Goal: Task Accomplishment & Management: Manage account settings

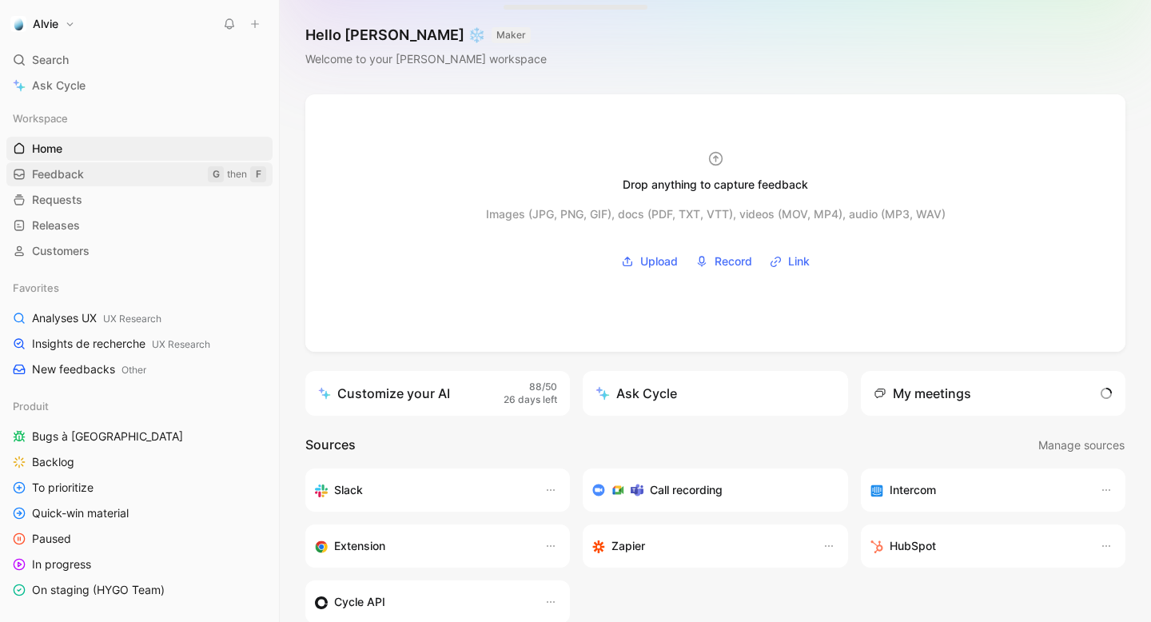
click at [136, 181] on link "Feedback G then F" at bounding box center [139, 174] width 266 height 24
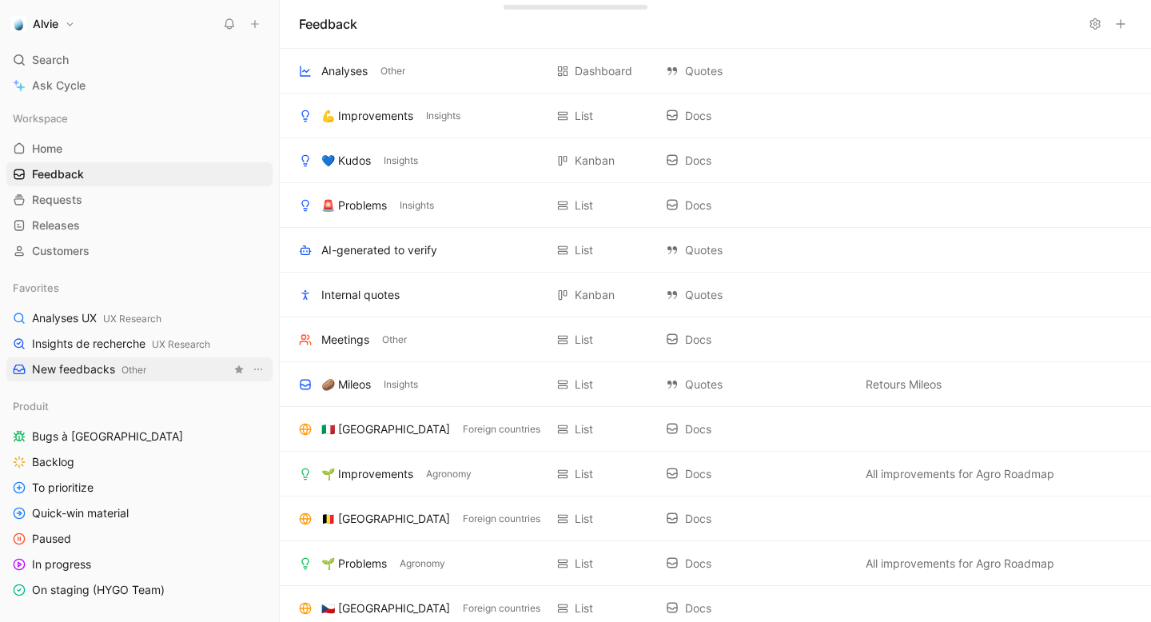
click at [85, 364] on span "New feedbacks Other" at bounding box center [89, 369] width 114 height 17
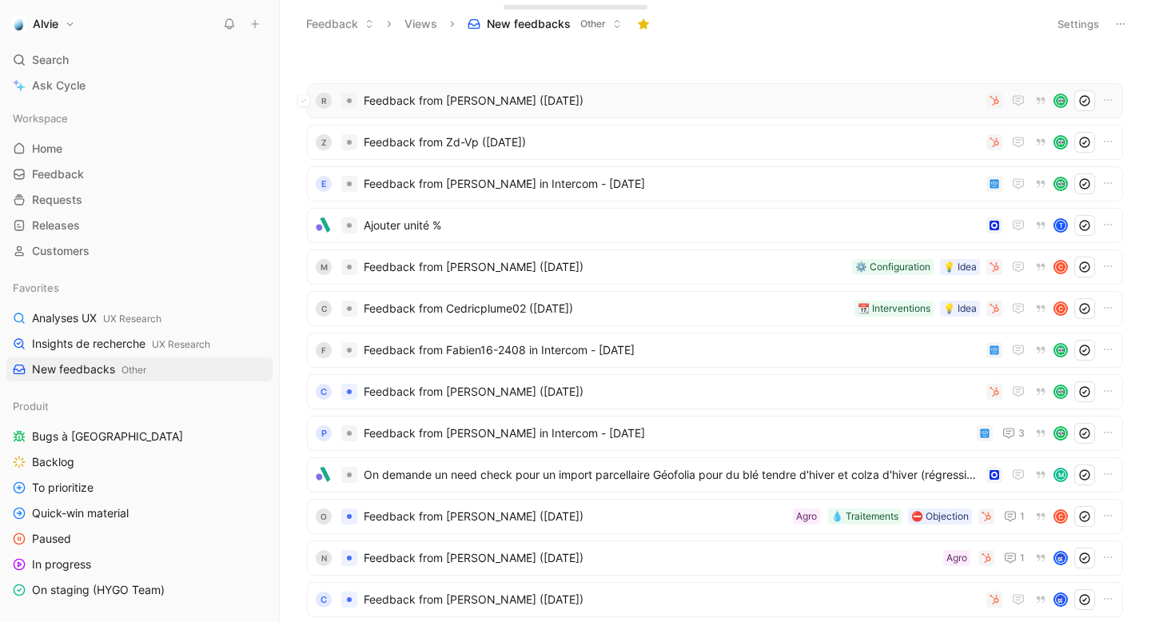
click at [511, 107] on span "Feedback from [PERSON_NAME] ([DATE])" at bounding box center [672, 100] width 616 height 19
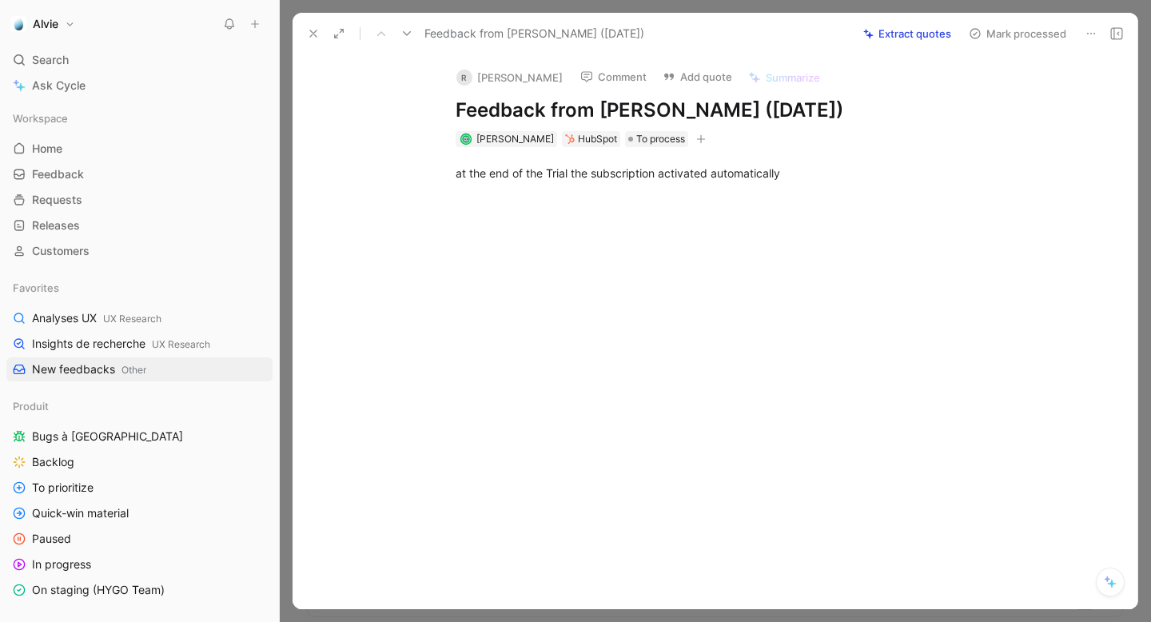
click at [413, 33] on button at bounding box center [406, 33] width 22 height 22
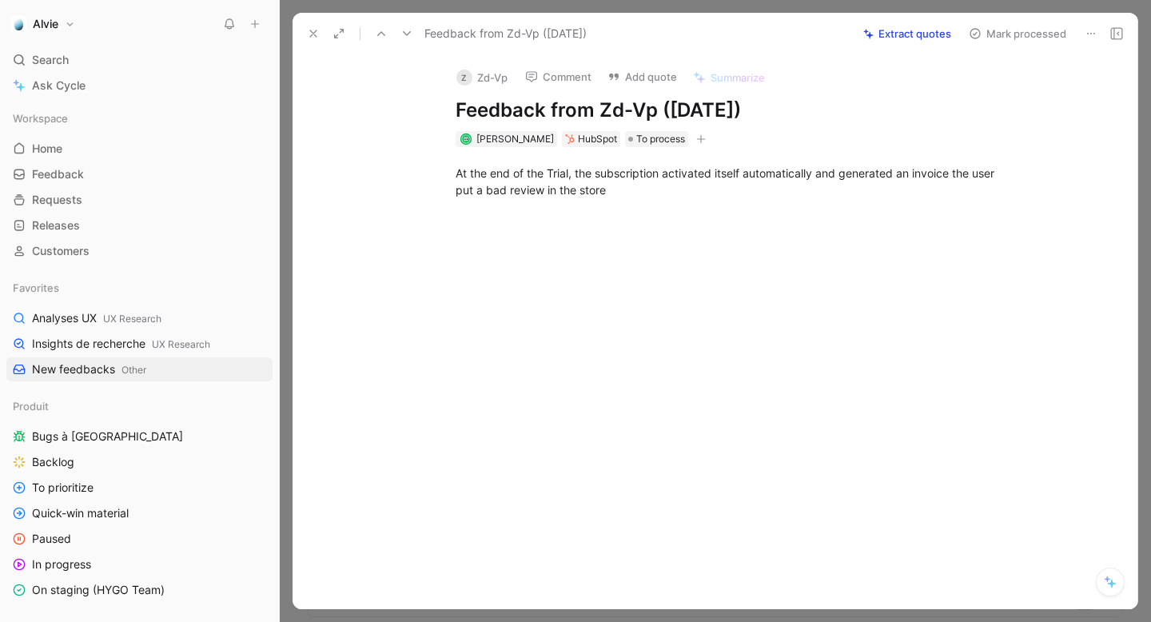
click at [304, 38] on button at bounding box center [313, 33] width 22 height 22
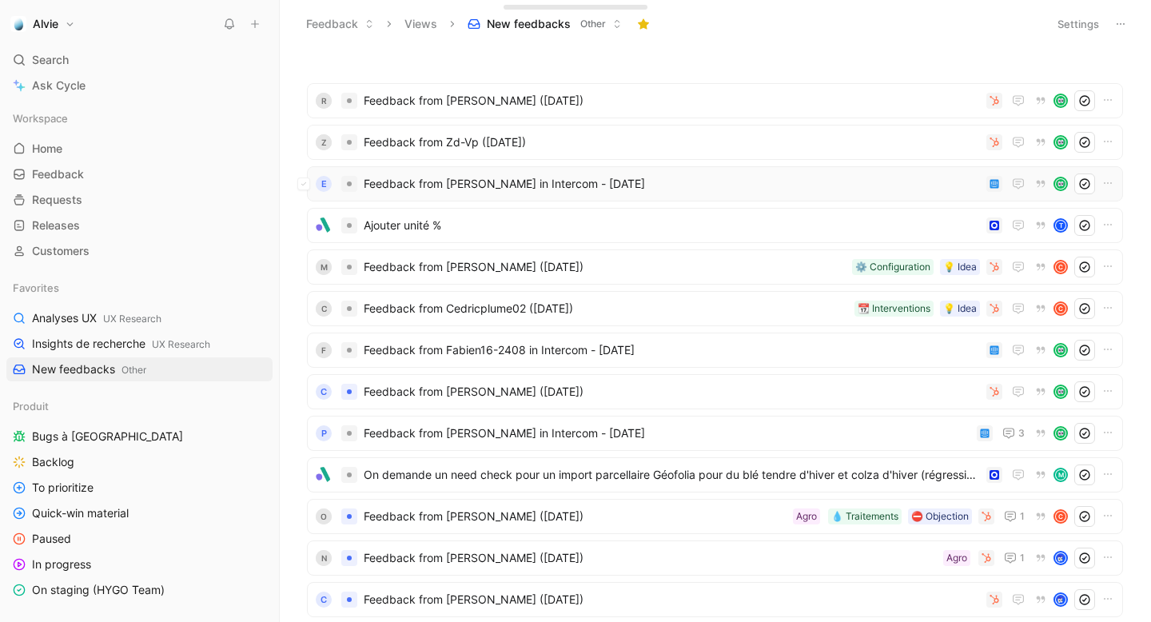
click at [511, 183] on span "Feedback from [PERSON_NAME] in Intercom - [DATE]" at bounding box center [672, 183] width 616 height 19
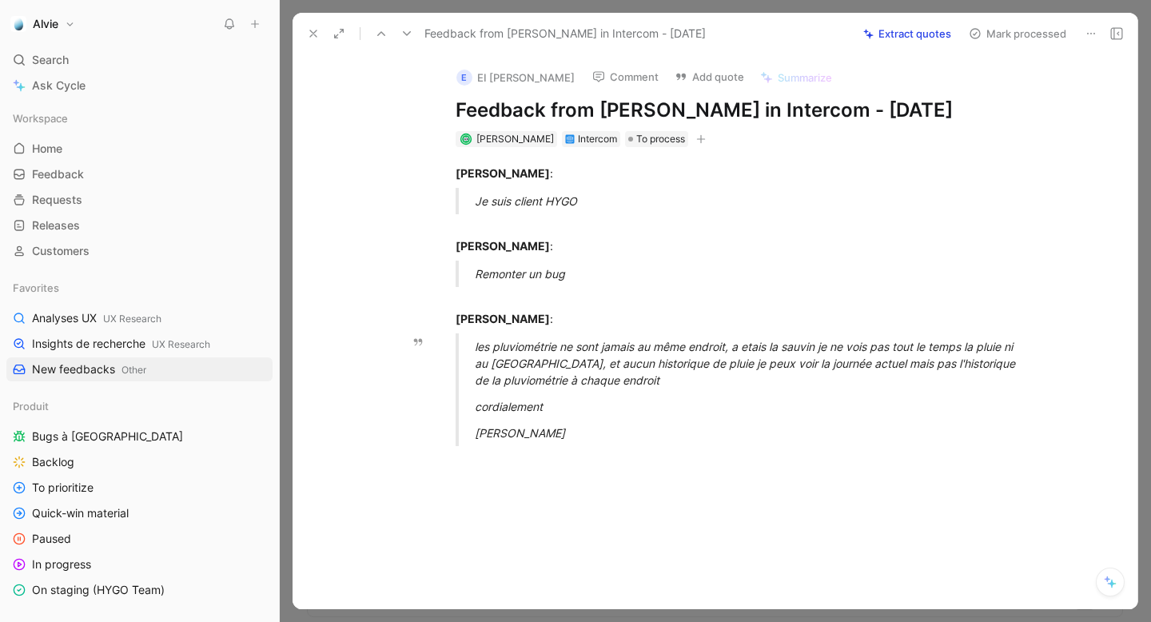
click at [789, 403] on div "cordialement" at bounding box center [751, 406] width 553 height 17
click at [320, 32] on button at bounding box center [313, 33] width 22 height 22
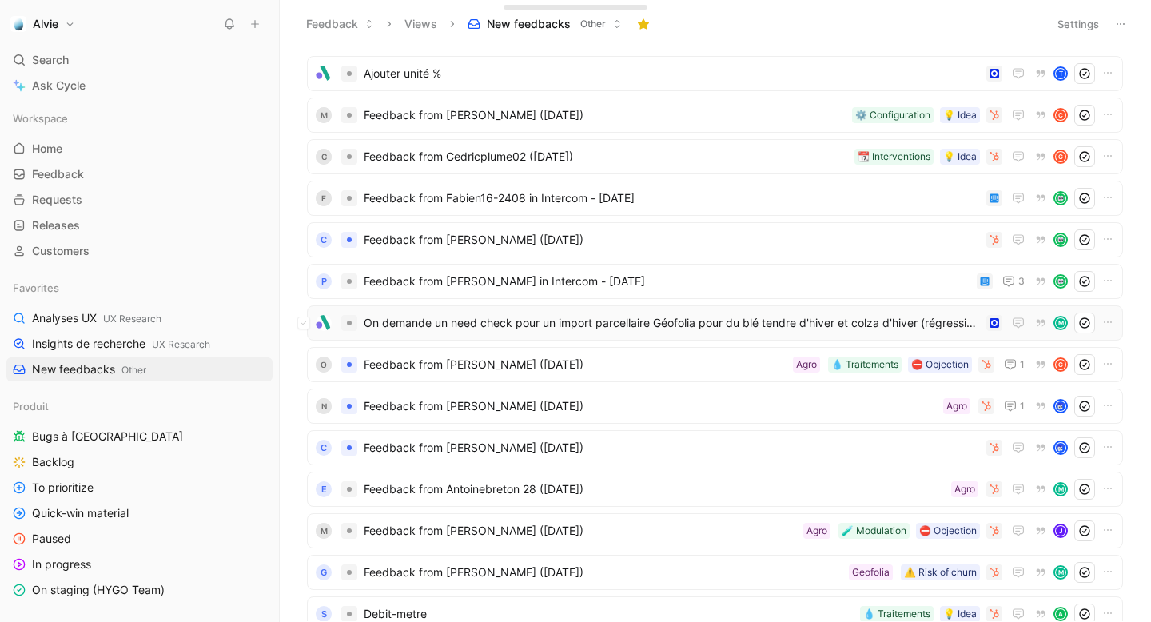
scroll to position [151, 0]
